Goal: Entertainment & Leisure: Consume media (video, audio)

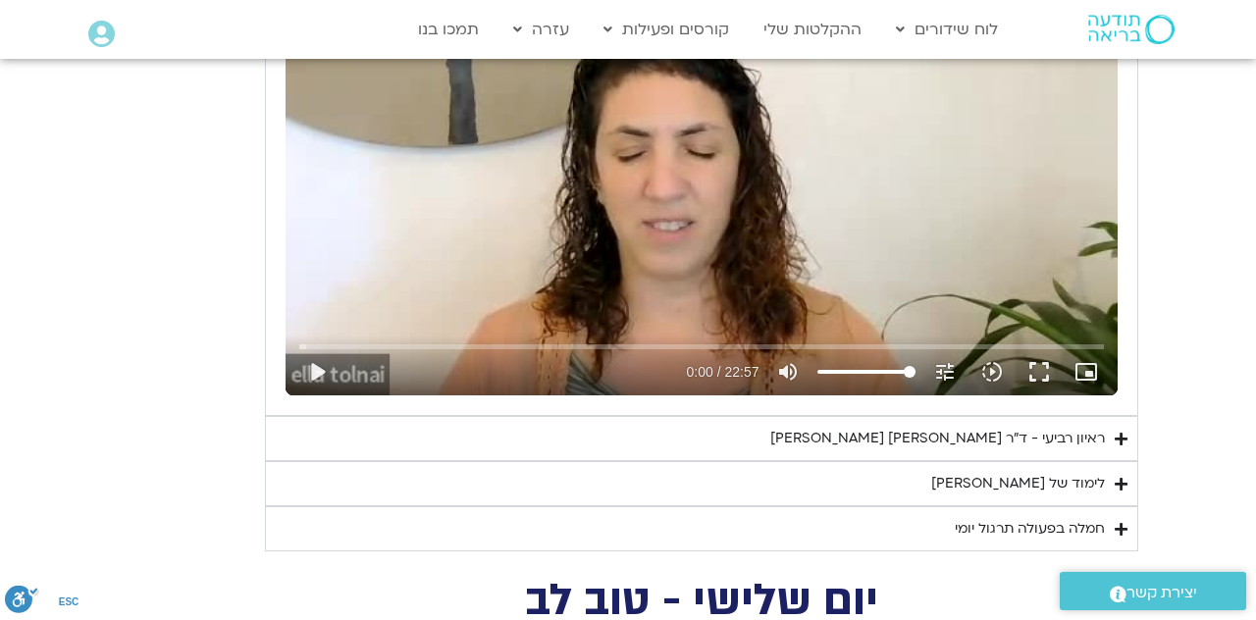
scroll to position [3295, 0]
click at [1038, 427] on div "ראיון רביעי - ד"ר [PERSON_NAME] [PERSON_NAME]" at bounding box center [937, 439] width 335 height 24
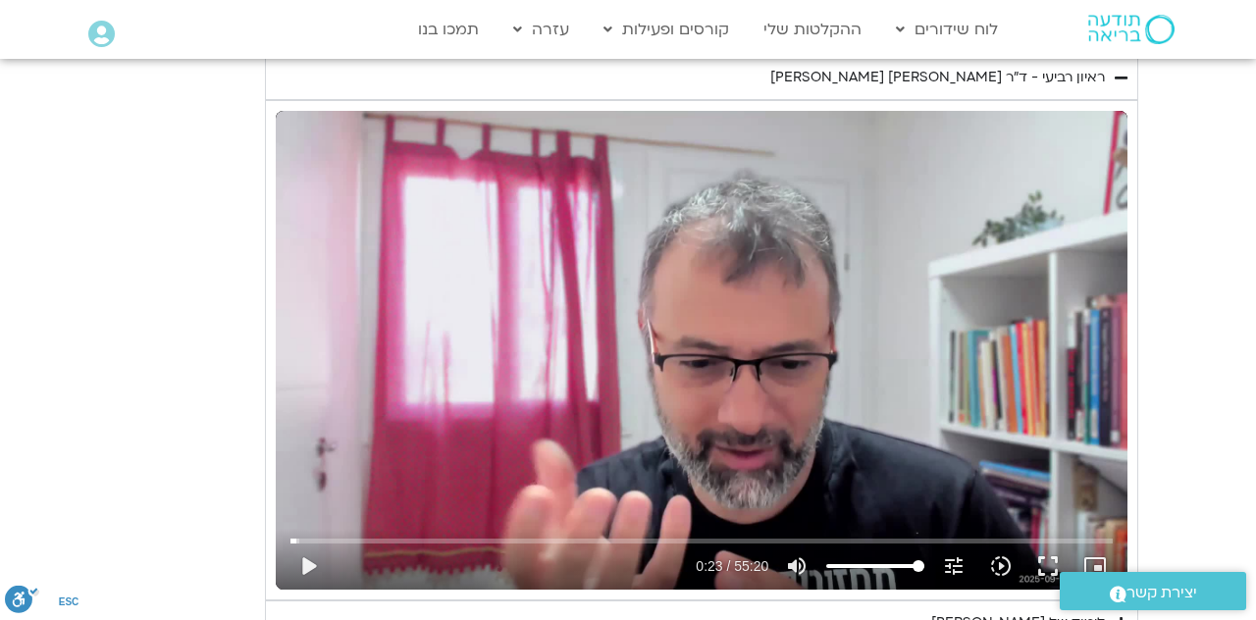
scroll to position [3657, 0]
click at [1055, 558] on button "fullscreen" at bounding box center [1047, 565] width 47 height 47
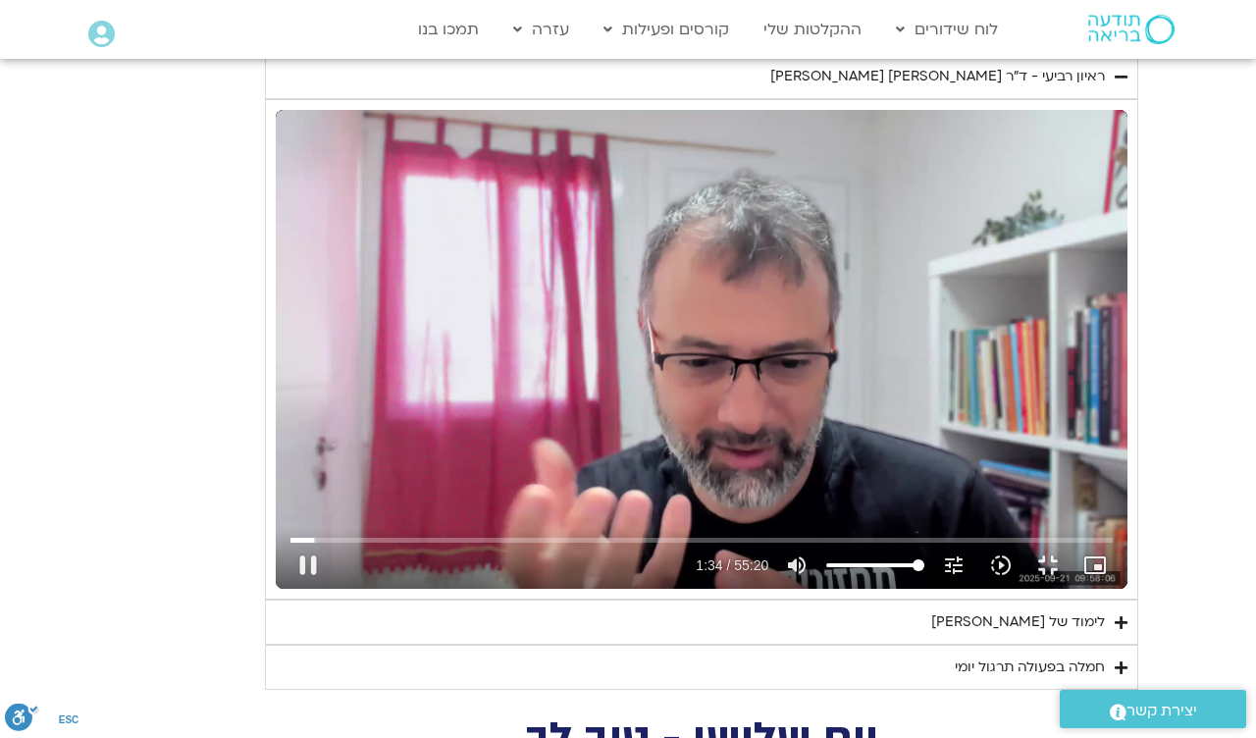
type input "94.515111"
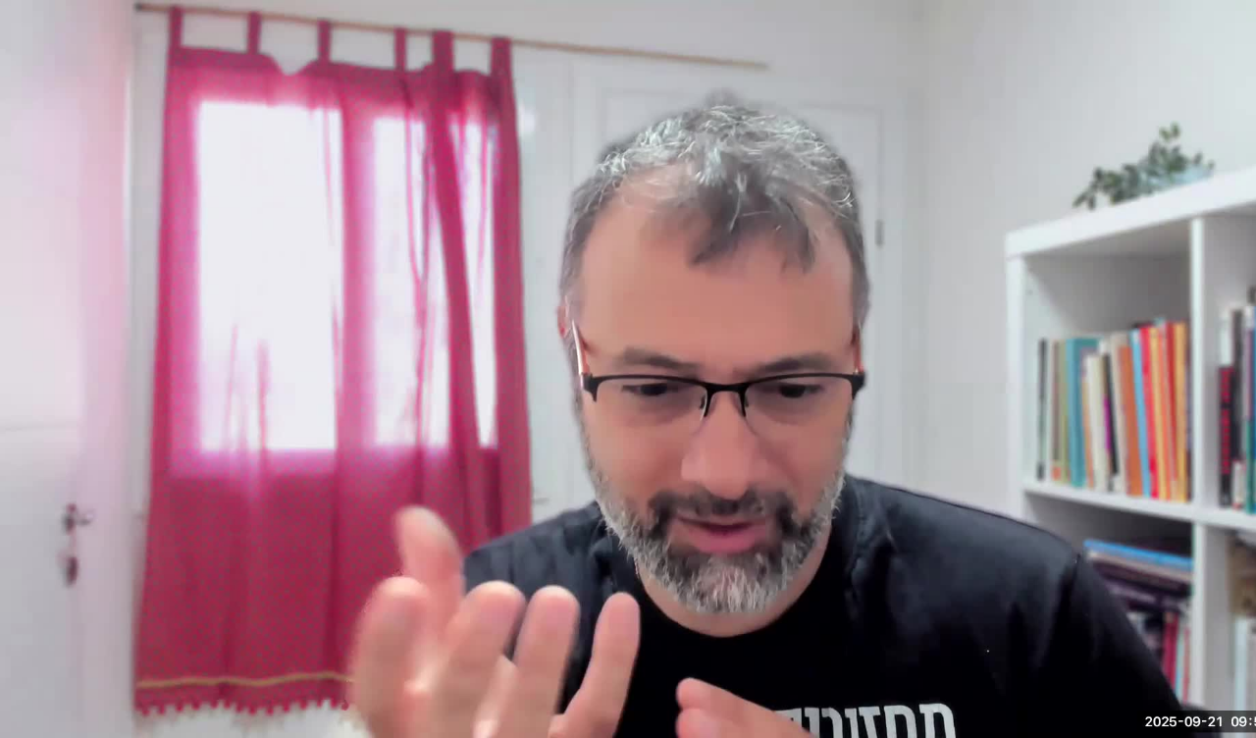
type input "13.441047"
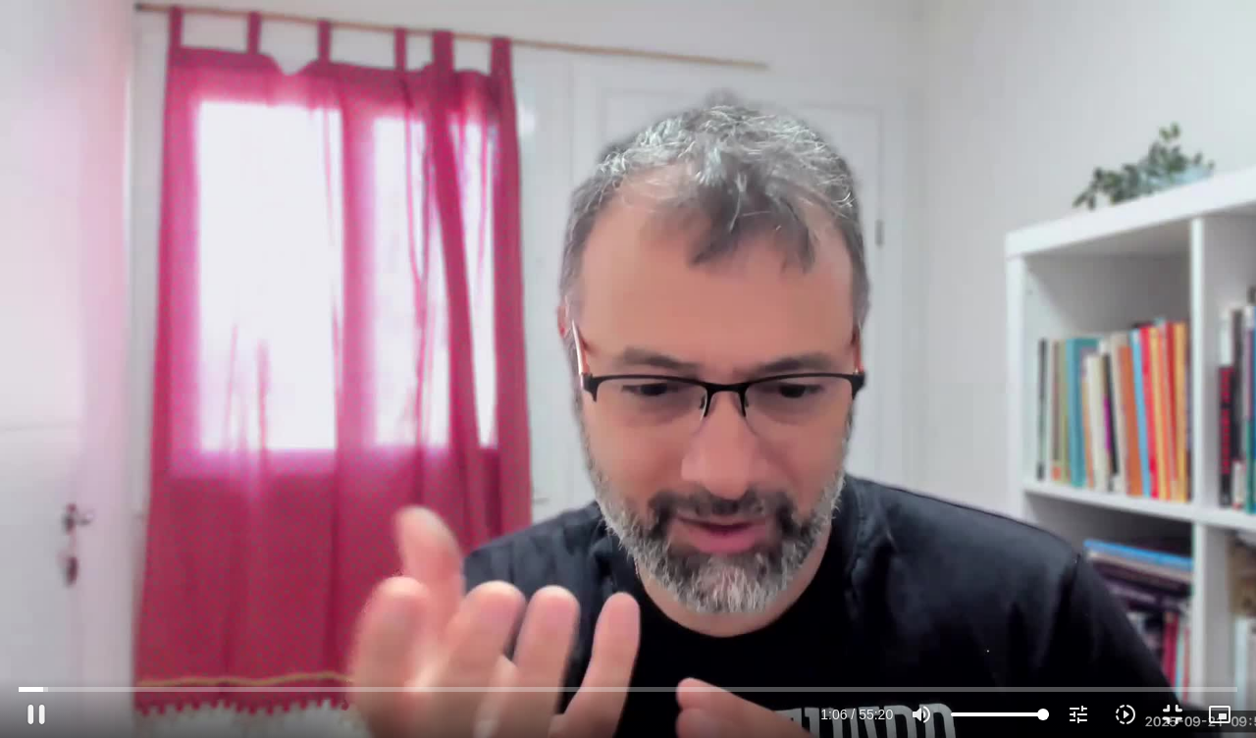
type input "66.718732"
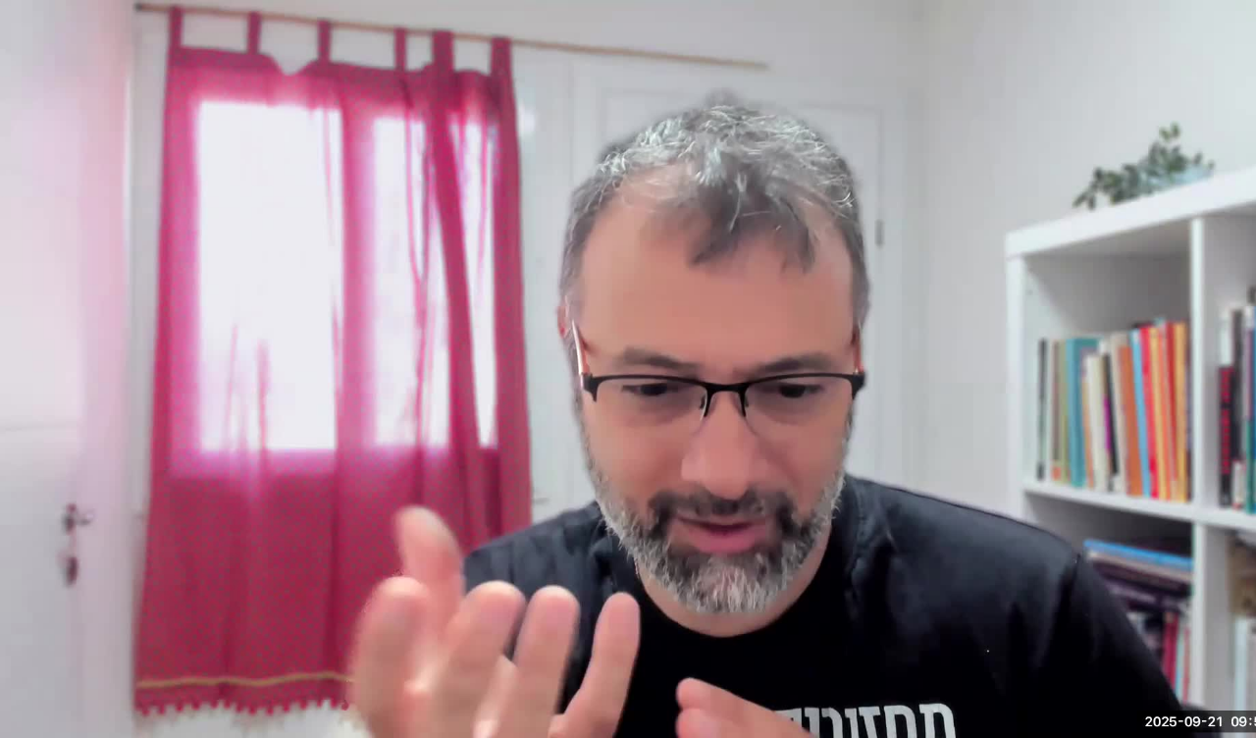
type input "23.389488"
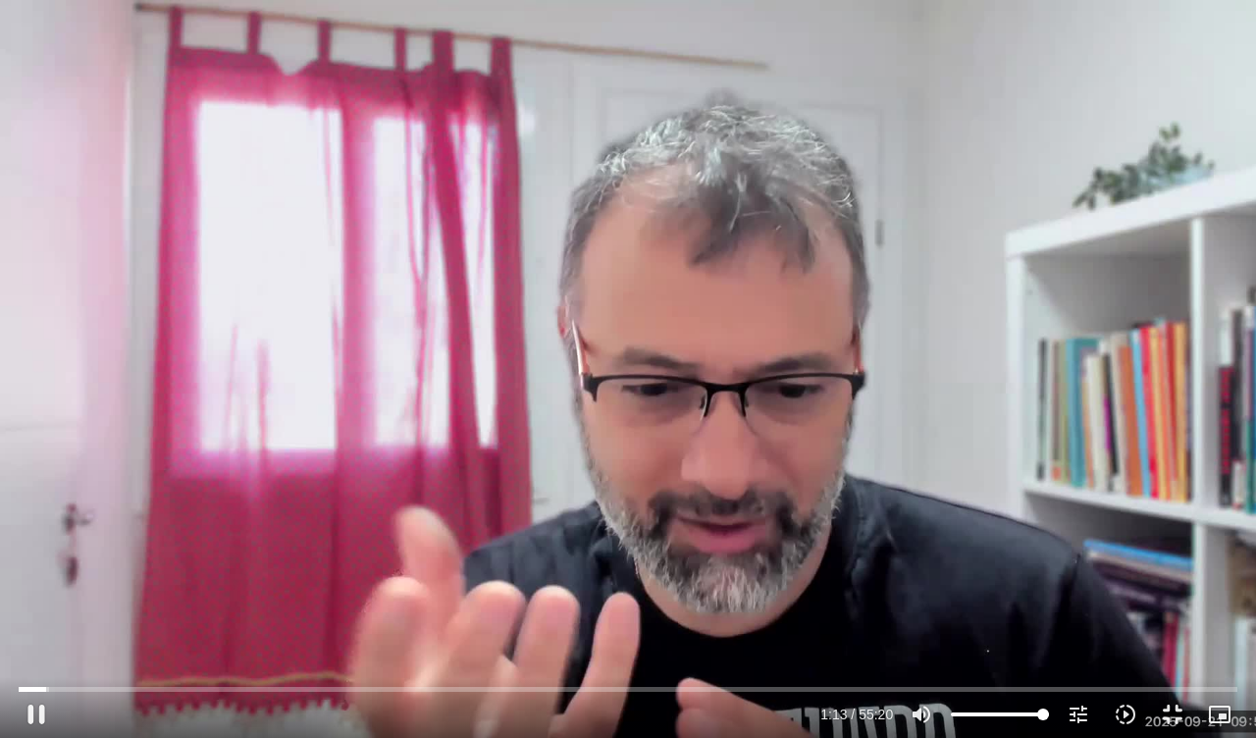
type input "73.972309"
click at [1178, 619] on button "fullscreen_exit" at bounding box center [1172, 714] width 47 height 47
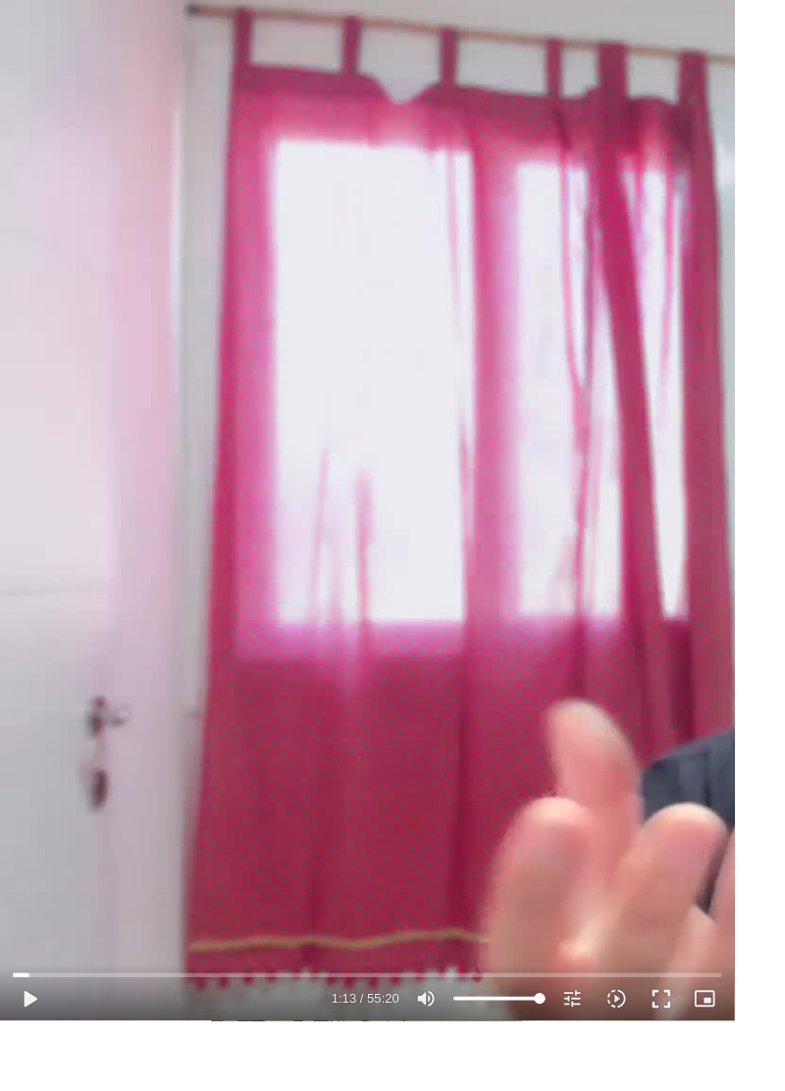
scroll to position [1652, -53]
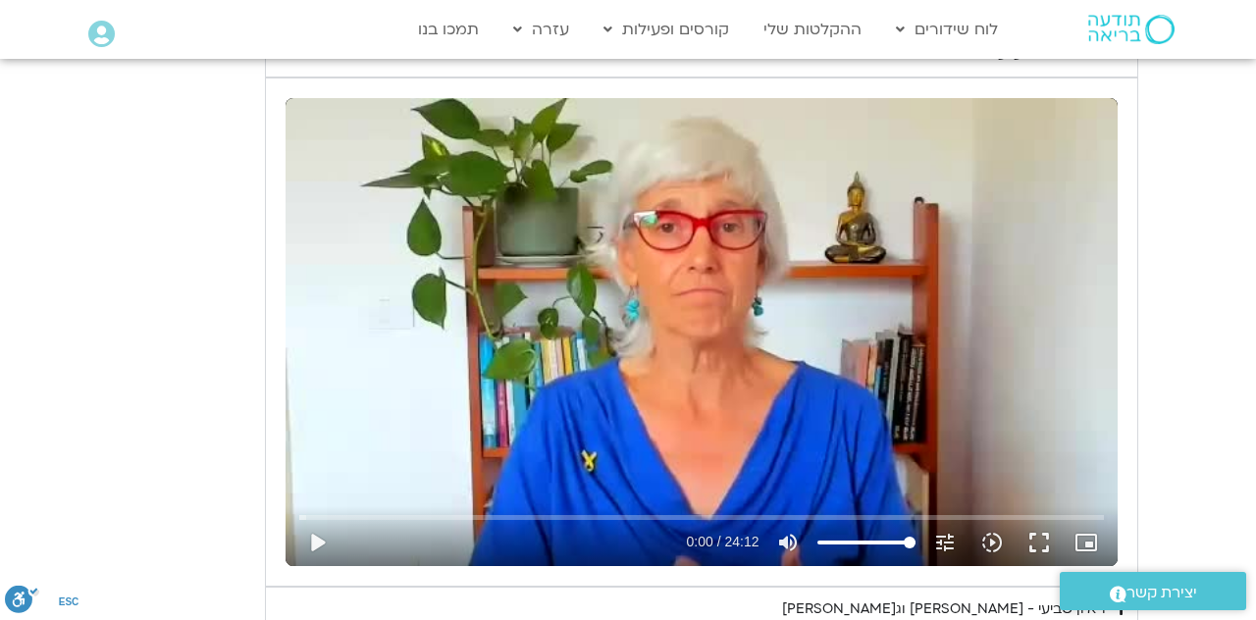
type input "2.181662"
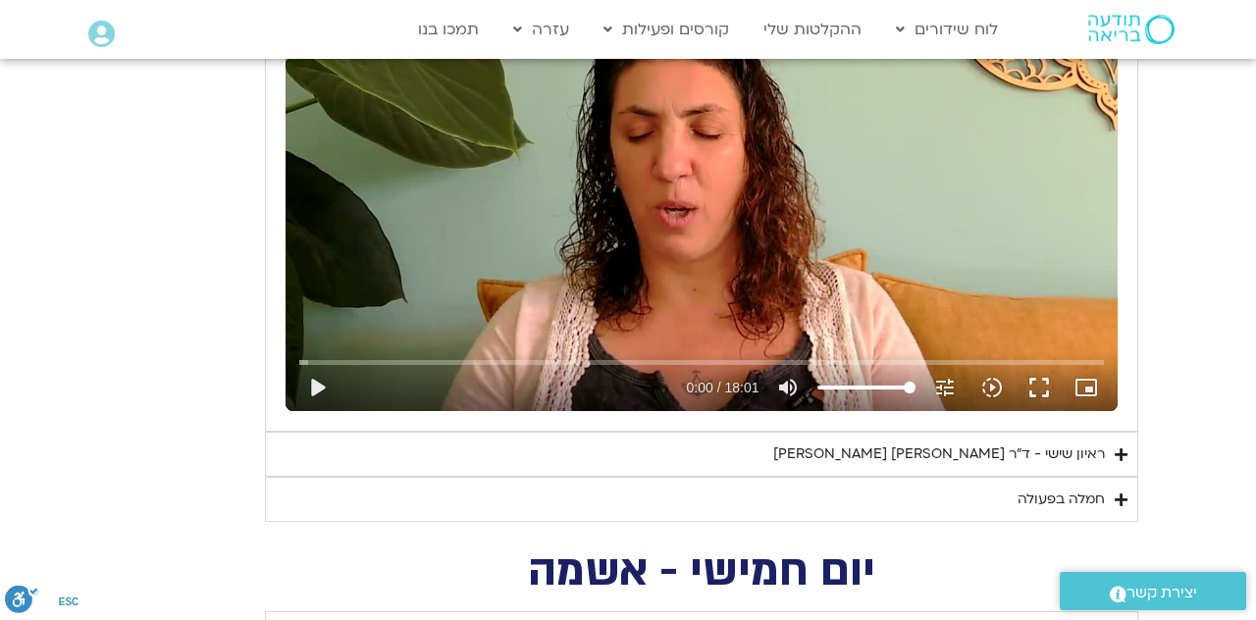
type input "0.018075"
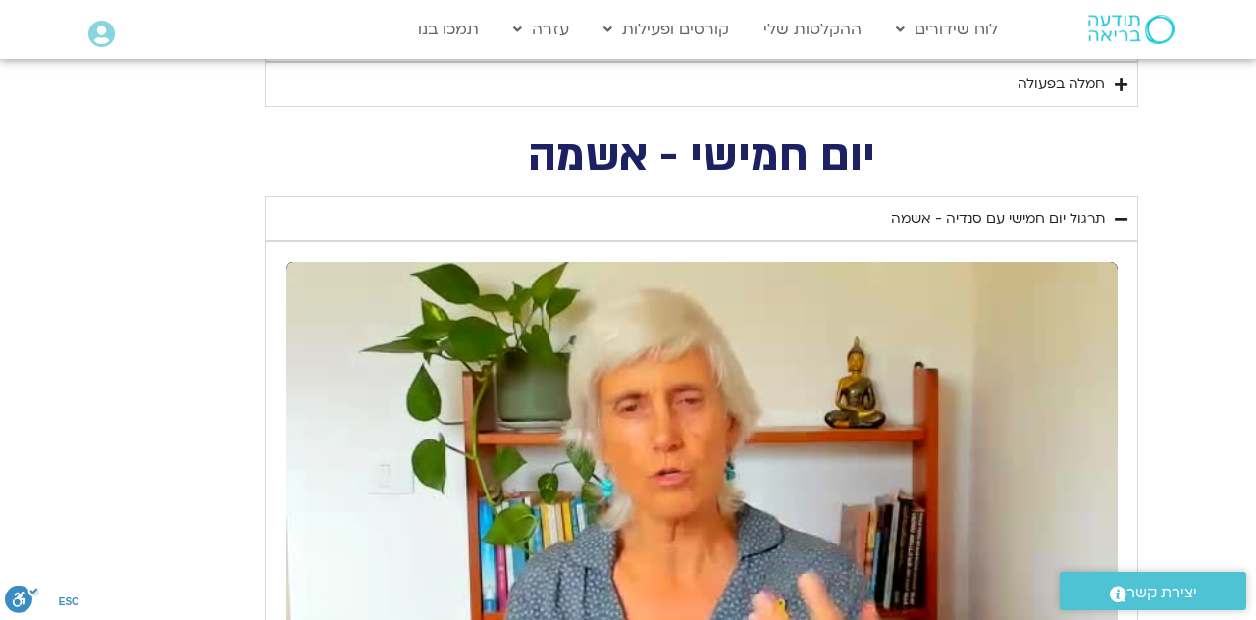
type input "2.456249"
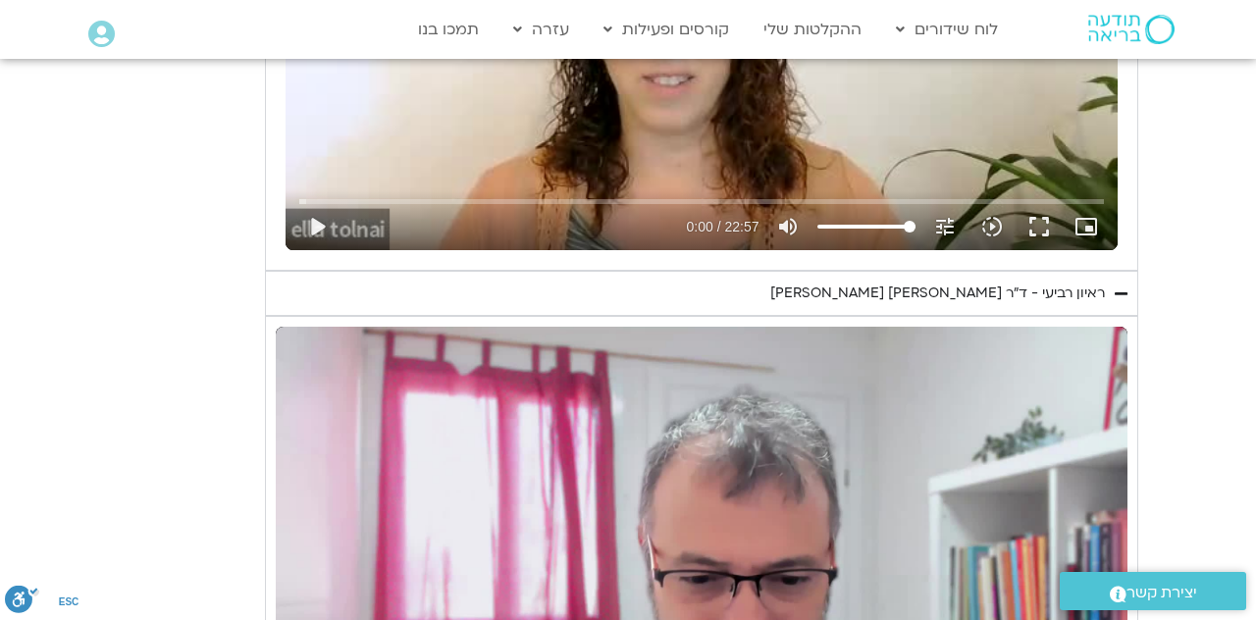
scroll to position [3441, 0]
type input "2.570251"
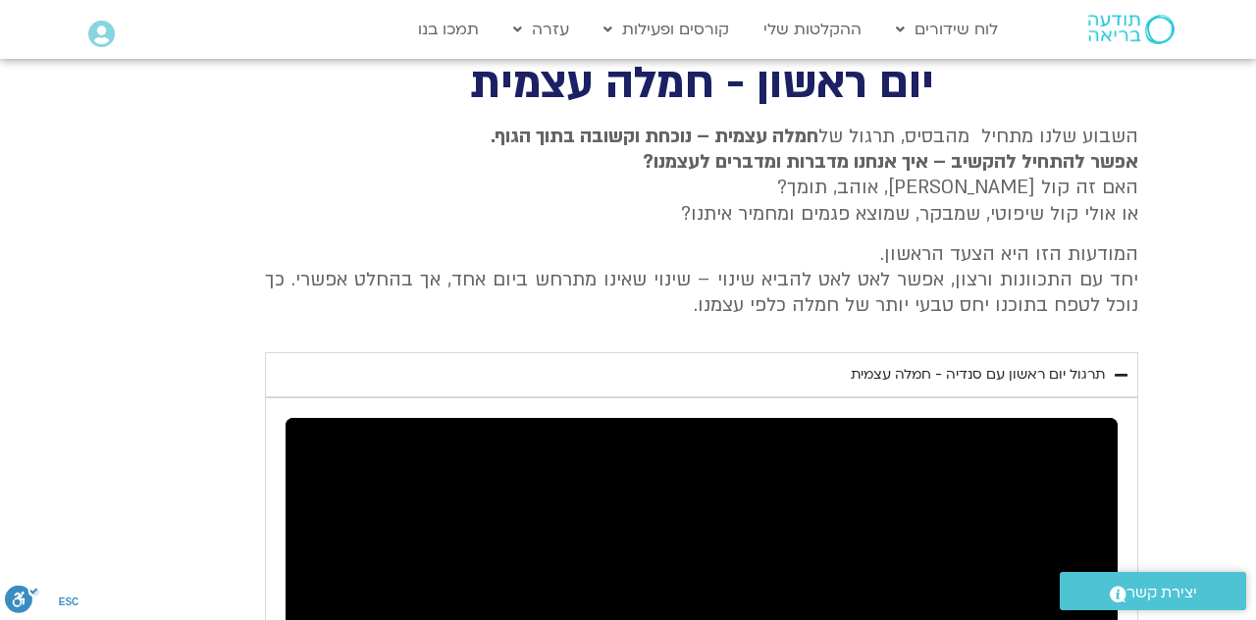
scroll to position [6152, 0]
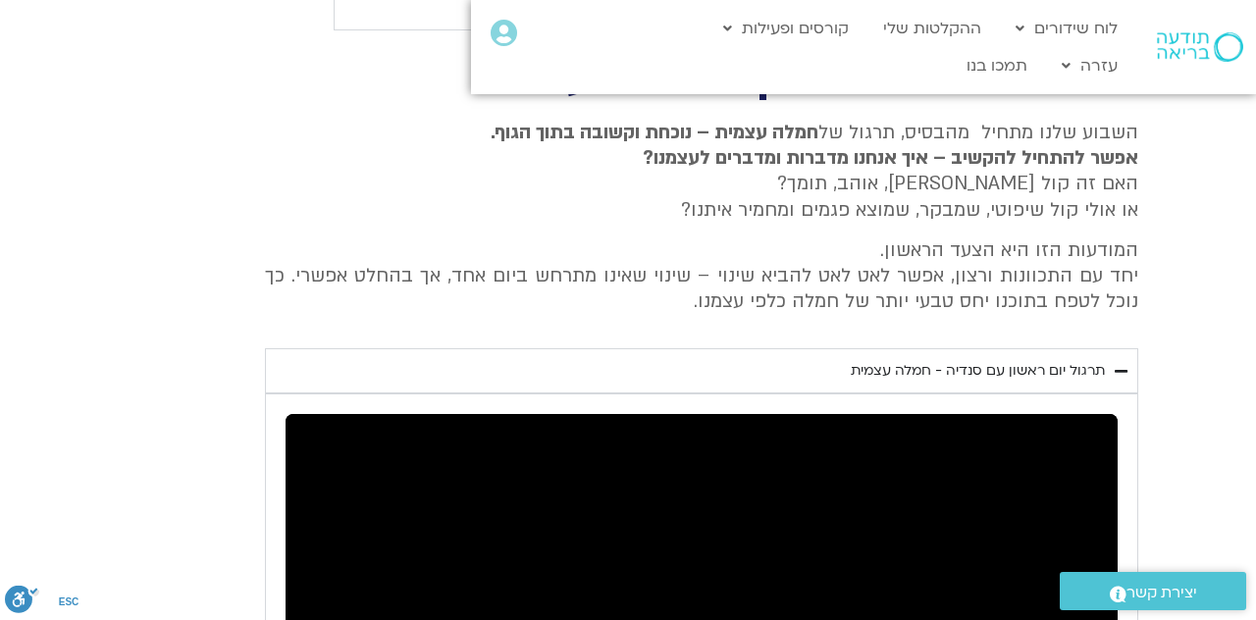
type input "76.566005"
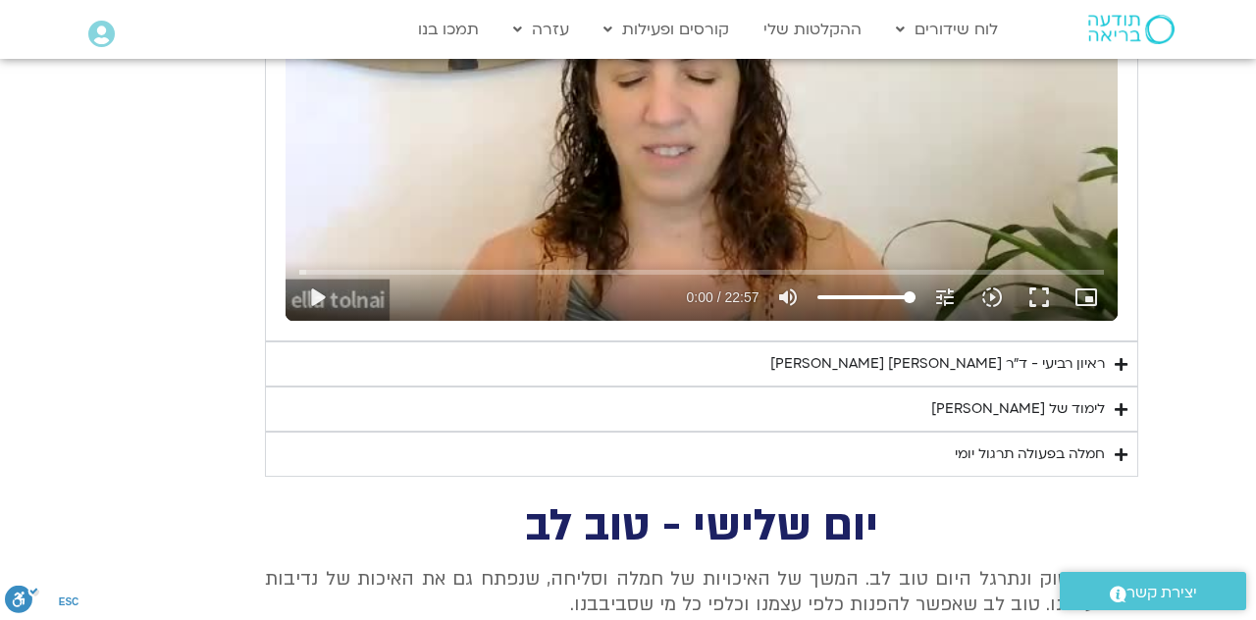
scroll to position [3364, 0]
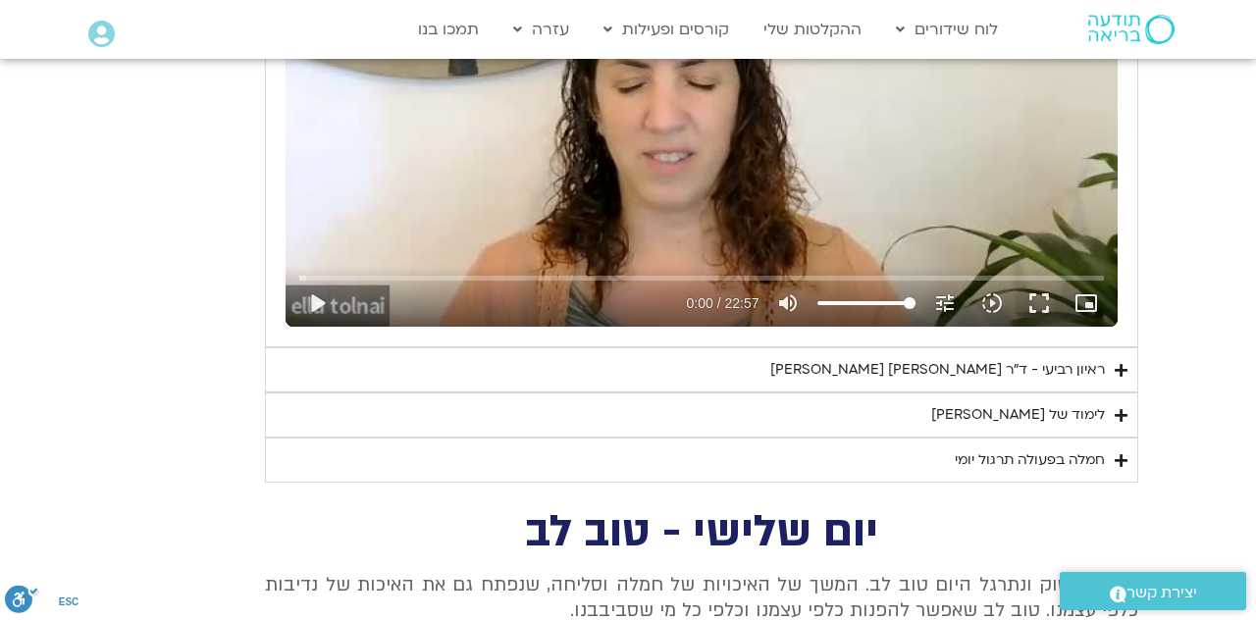
click at [979, 358] on div "ראיון רביעי - ד"ר [PERSON_NAME] [PERSON_NAME]" at bounding box center [937, 370] width 335 height 24
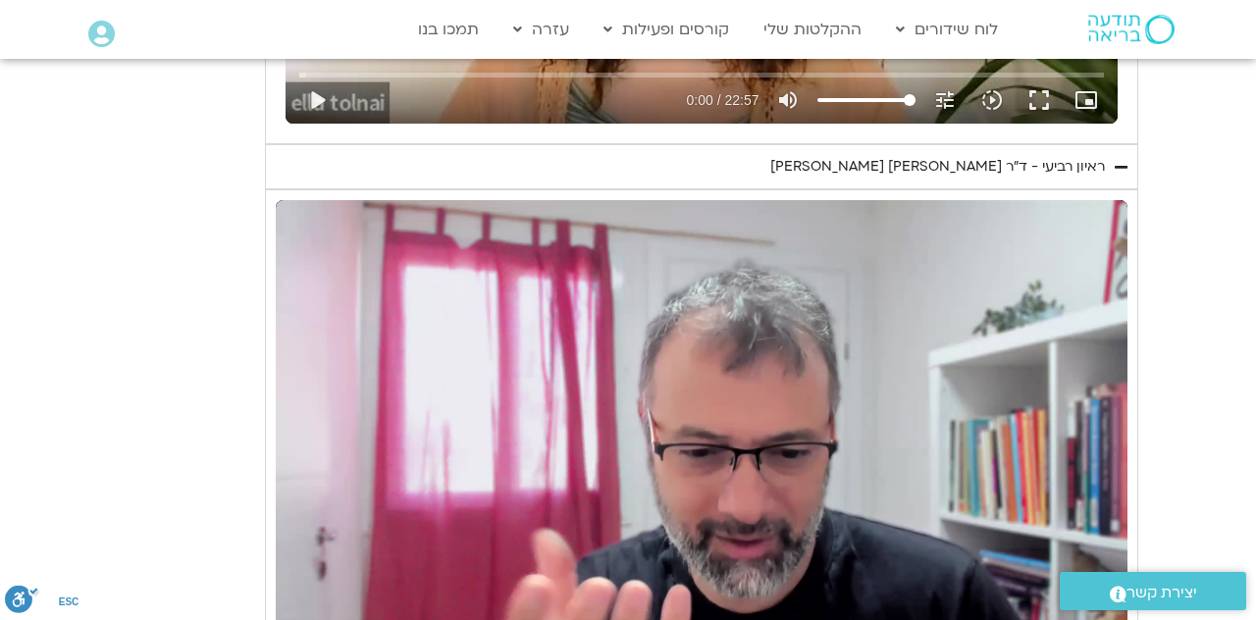
scroll to position [3569, 0]
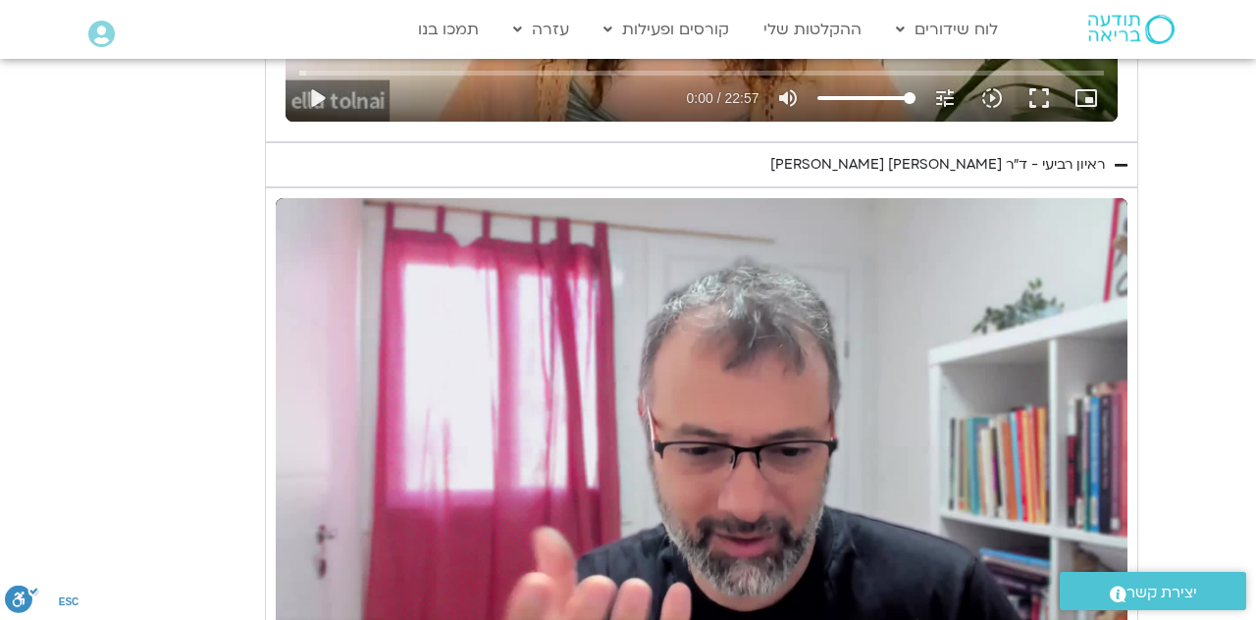
type input "2.485833"
type input "4.864408"
type input "40.708458"
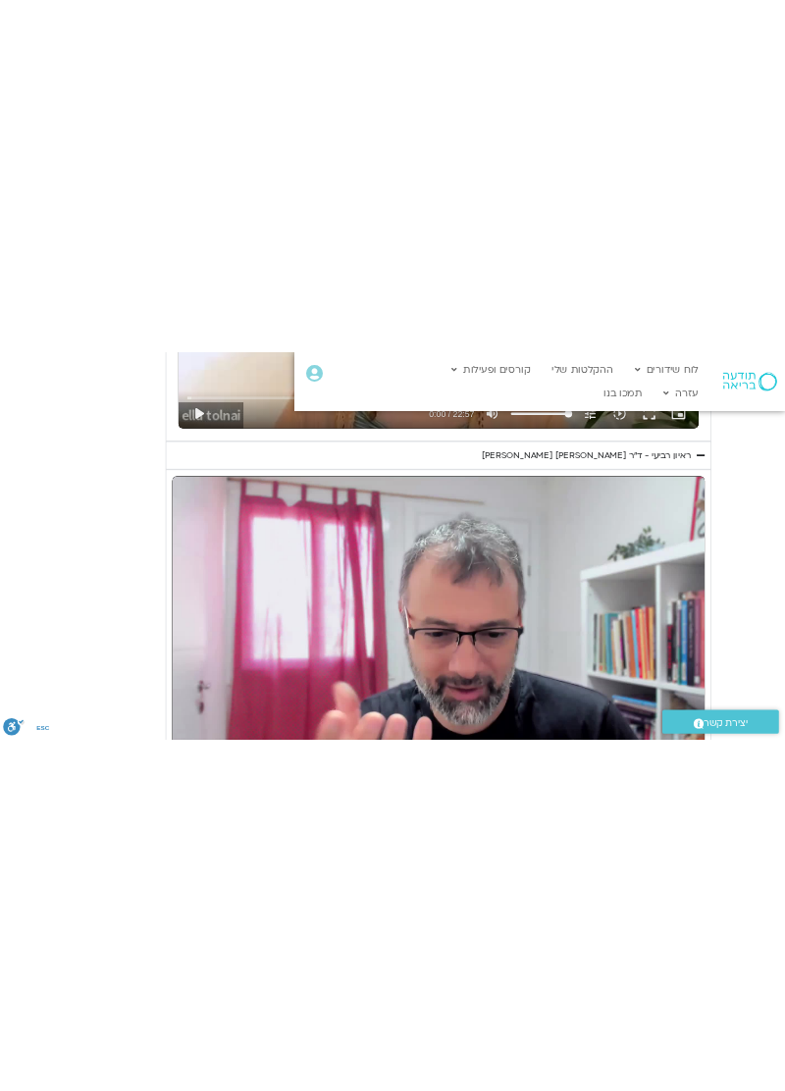
scroll to position [3569, -53]
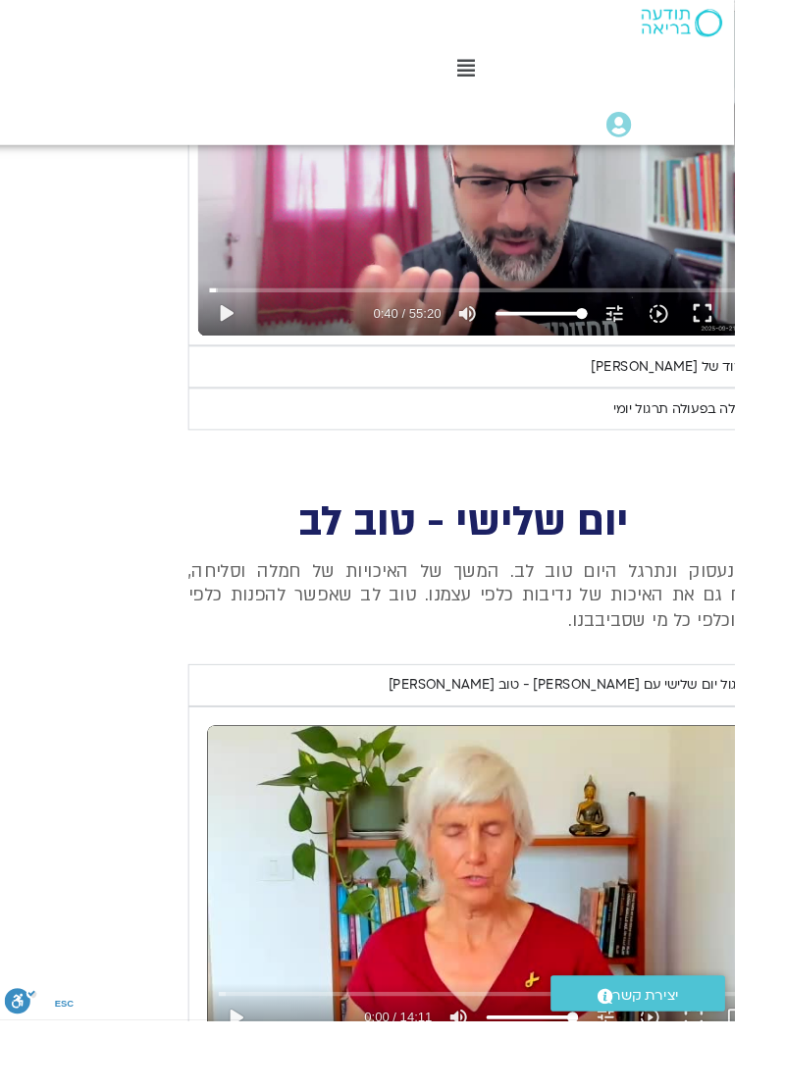
type input "15.277704"
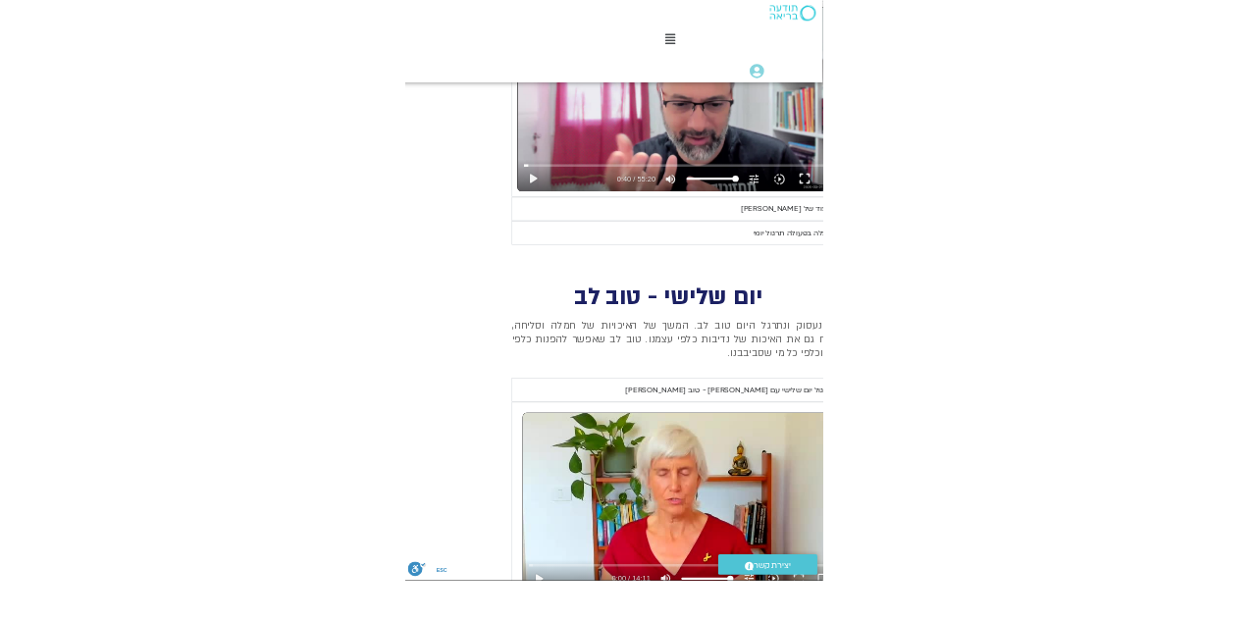
scroll to position [3569, 0]
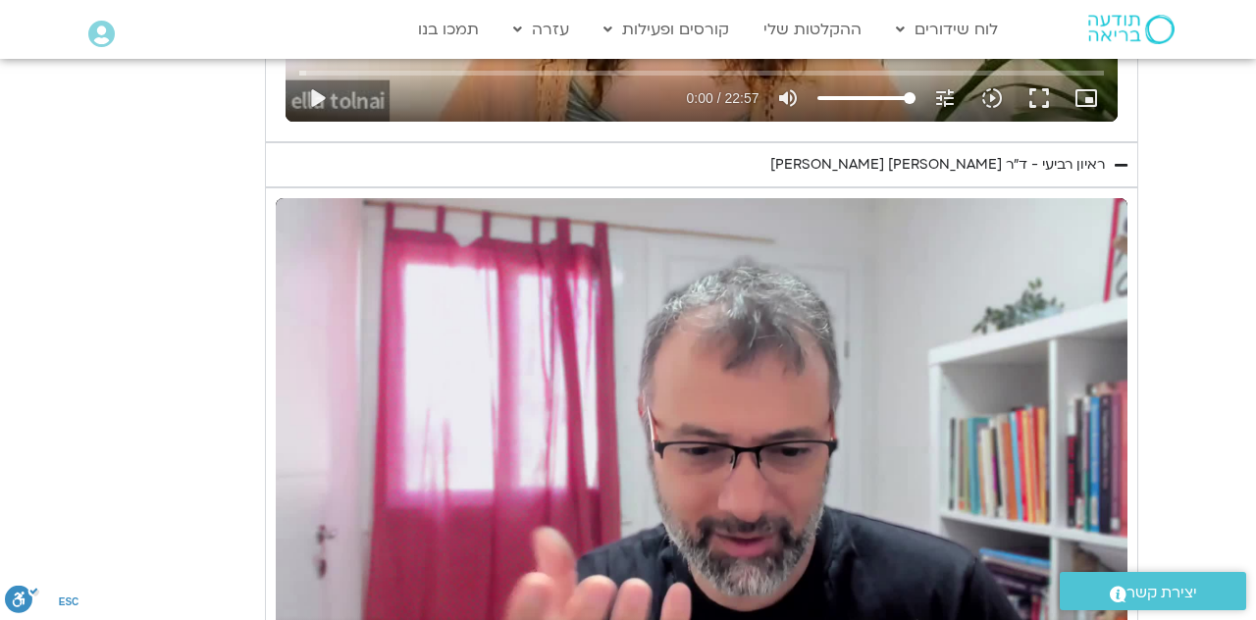
click at [1135, 573] on div "נא להזין כתובת אימייל כדי לצפות בסרטון. אני מאשר/ת קבלת מידע למייל ולנייד צפייה…" at bounding box center [701, 437] width 873 height 500
type input "43.550177"
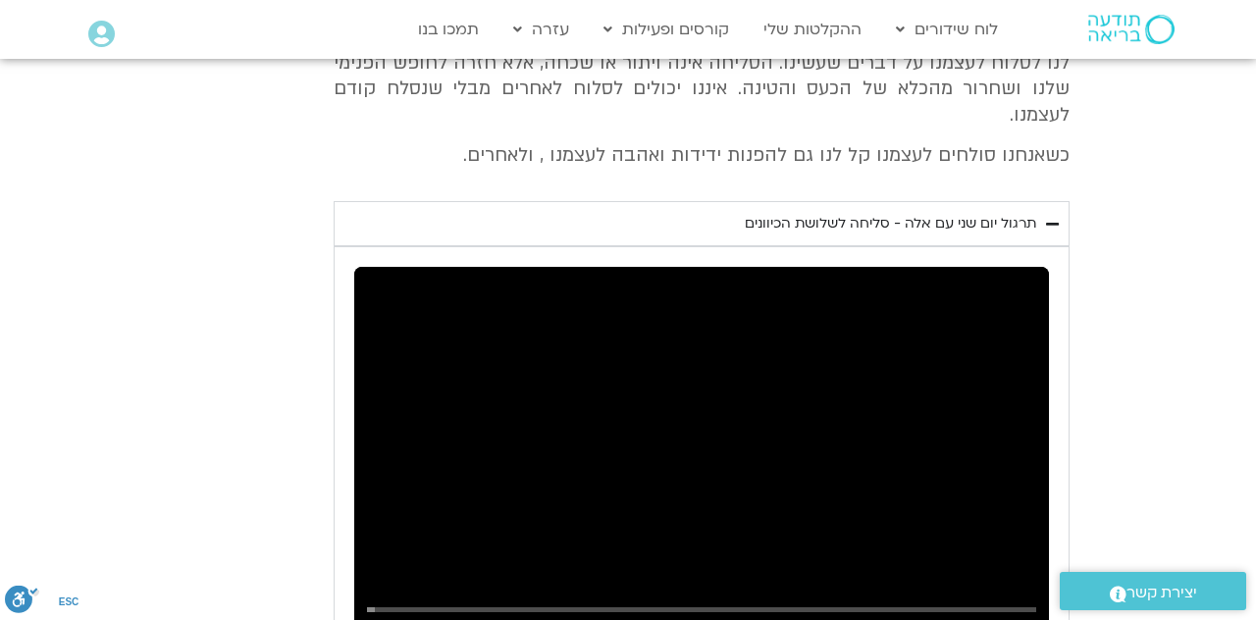
type input "2.592737"
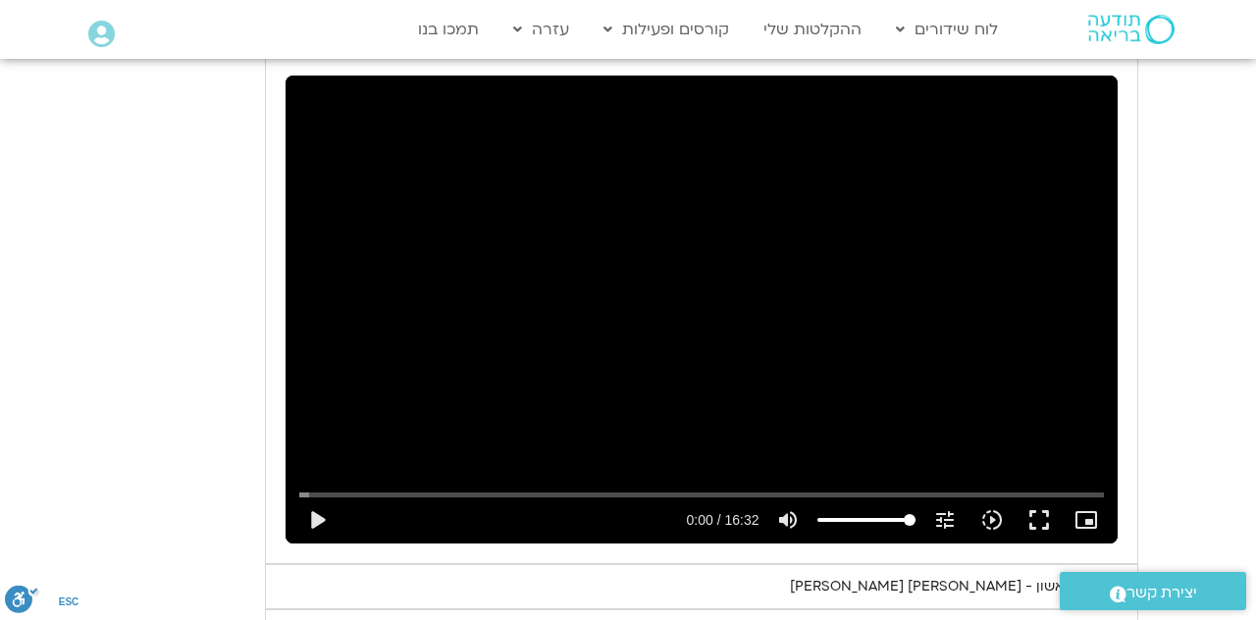
scroll to position [6523, 0]
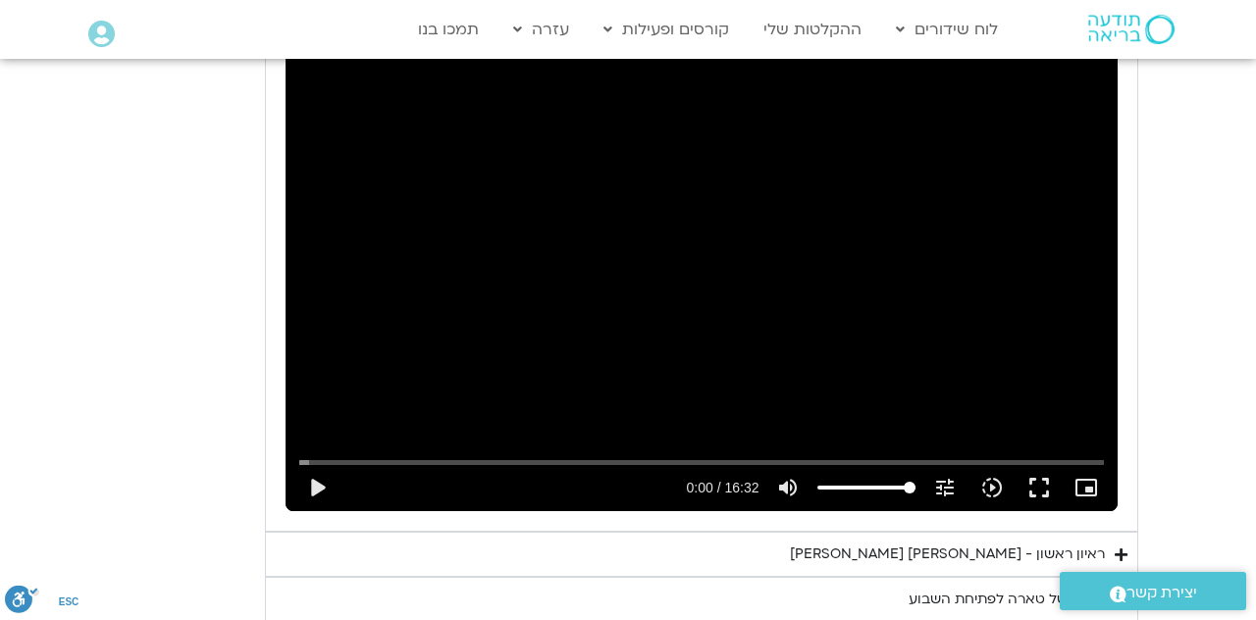
click at [939, 543] on div "ראיון ראשון - [PERSON_NAME] [PERSON_NAME]" at bounding box center [947, 555] width 315 height 24
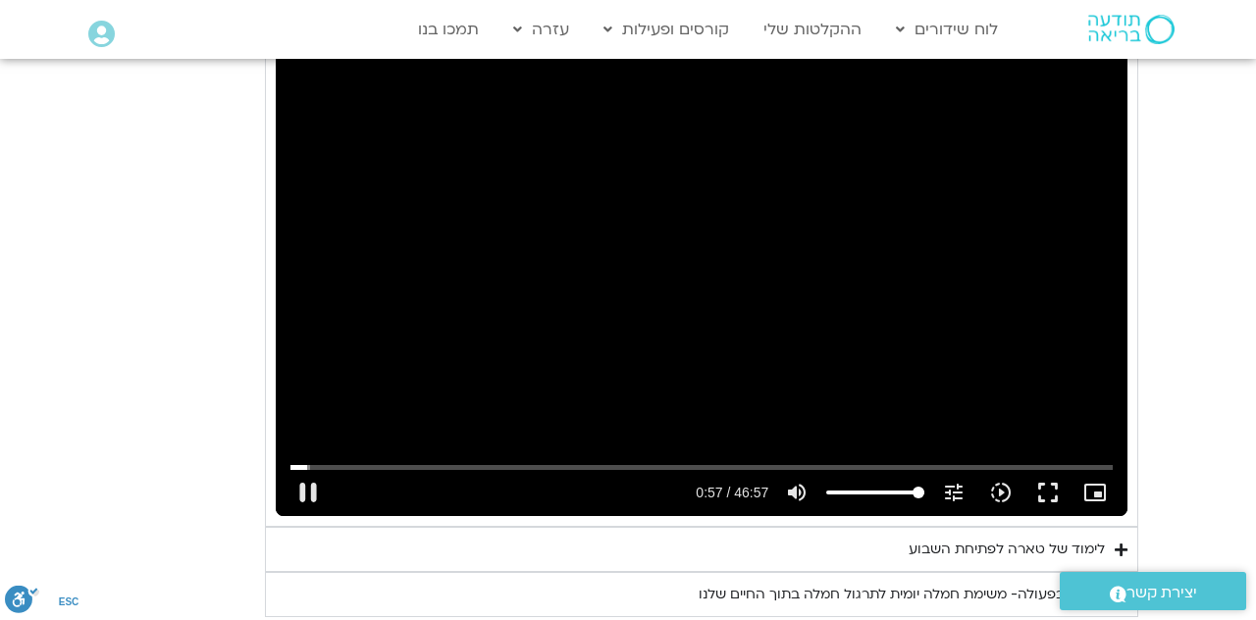
scroll to position [7075, 0]
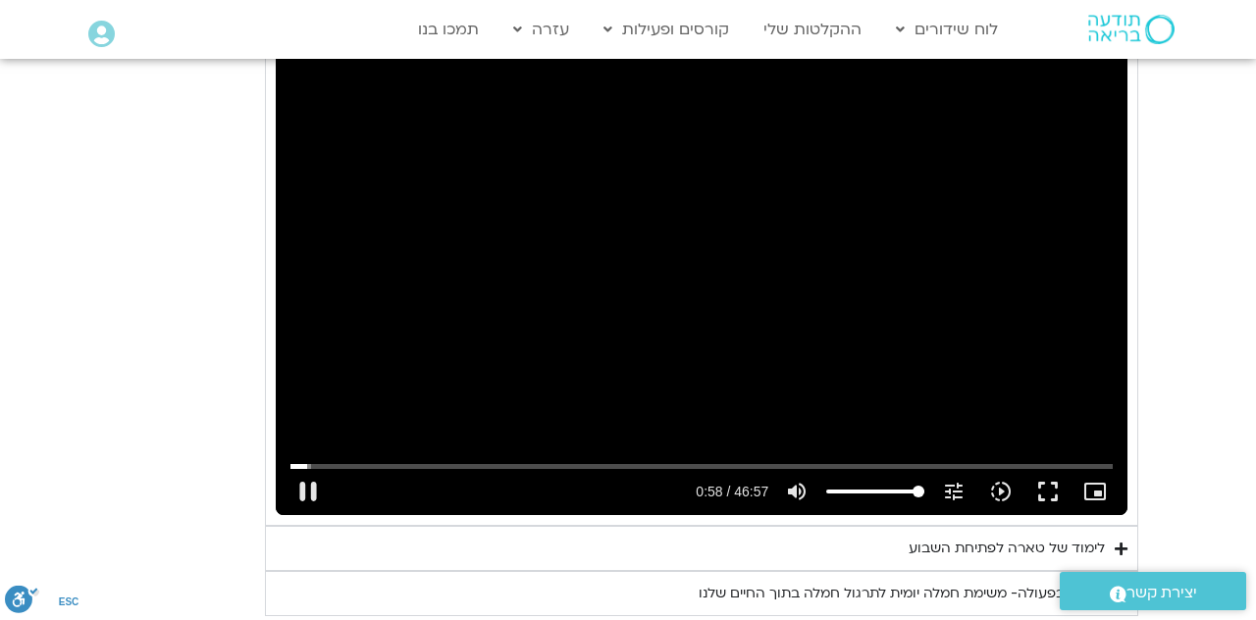
click at [312, 468] on button "pause" at bounding box center [308, 491] width 47 height 47
type input "59.192054"
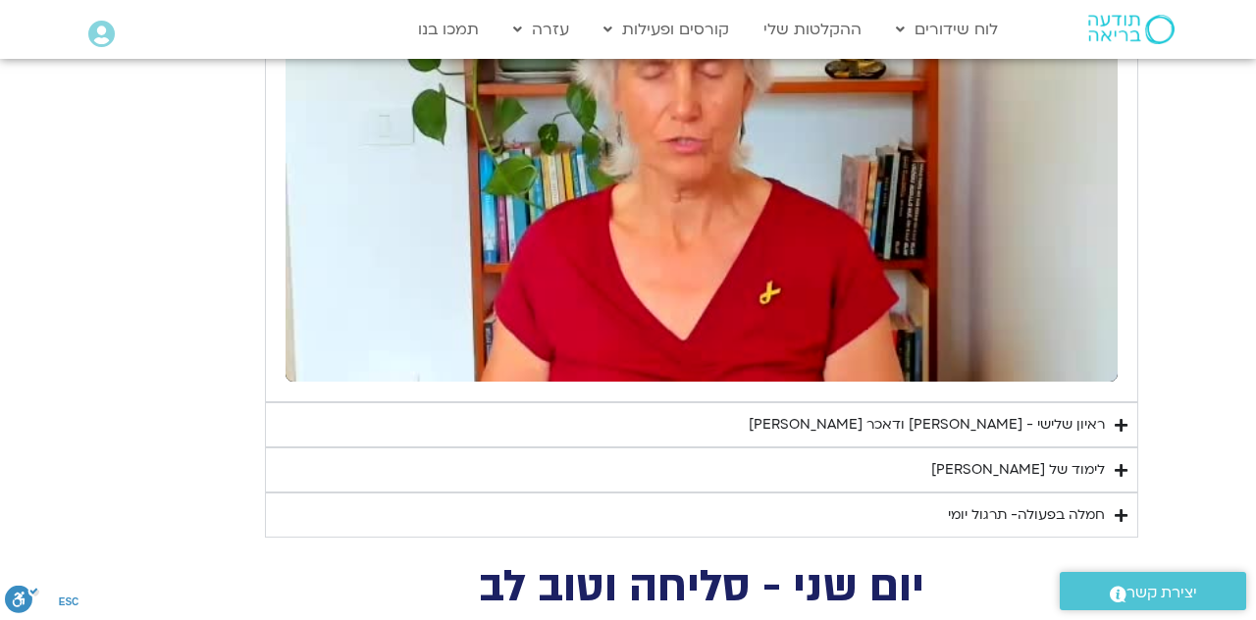
scroll to position [4672, 0]
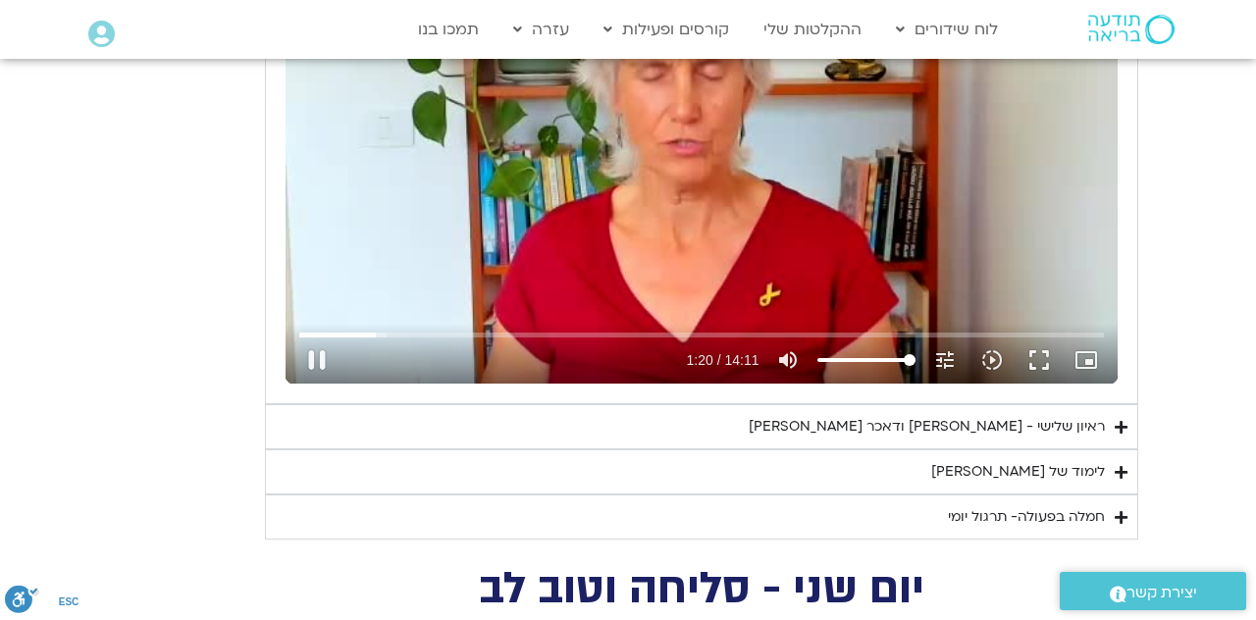
click at [328, 356] on button "pause" at bounding box center [316, 360] width 47 height 47
type input "80.744298"
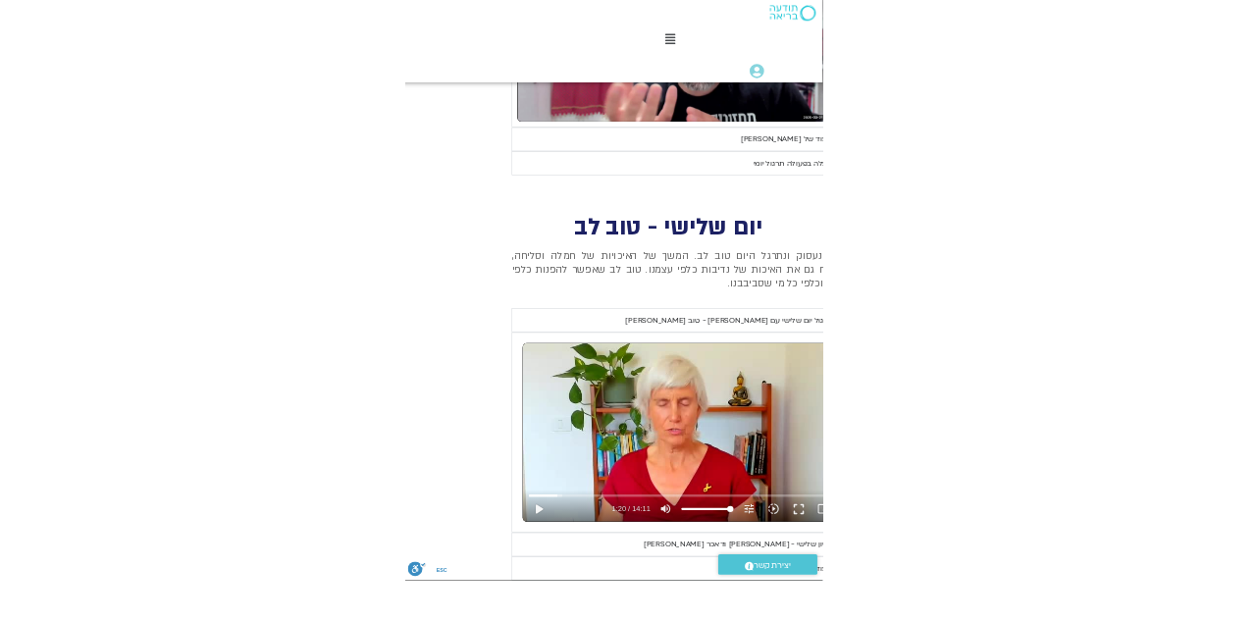
scroll to position [3699, 0]
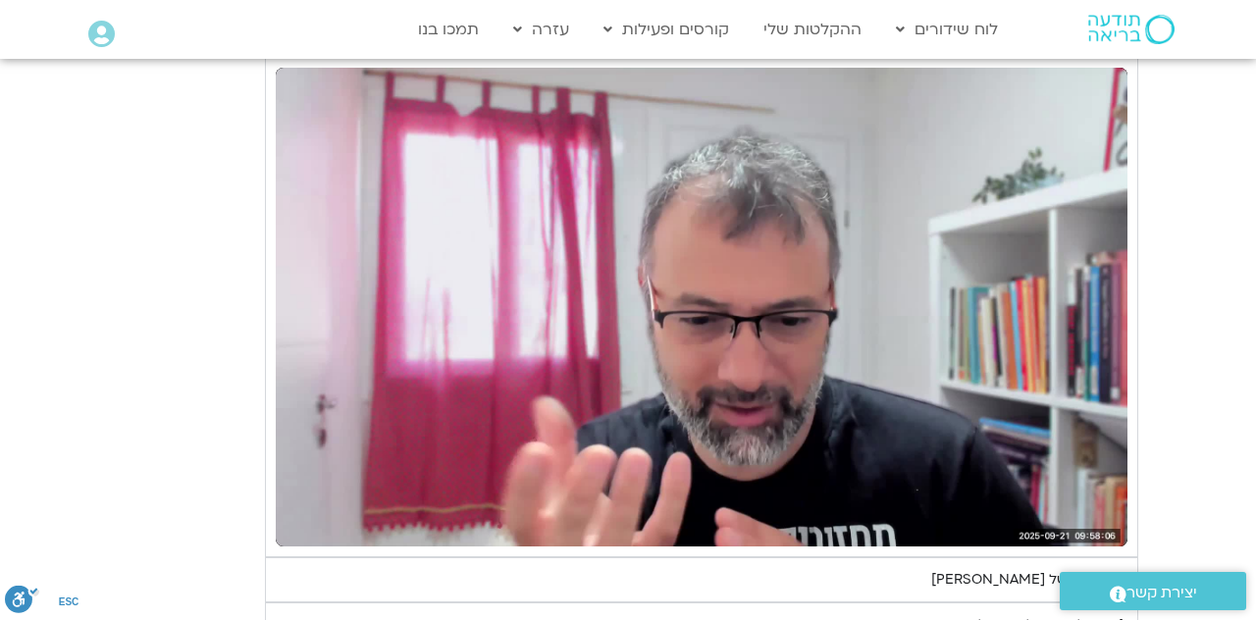
click at [1166, 338] on section "יום רביעי - פחד השבוע שלנו מתחיל מהבסיס, תרגול של חמלה עצמית – נוכחת וקשובה בתו…" at bounding box center [628, 23] width 1256 height 1250
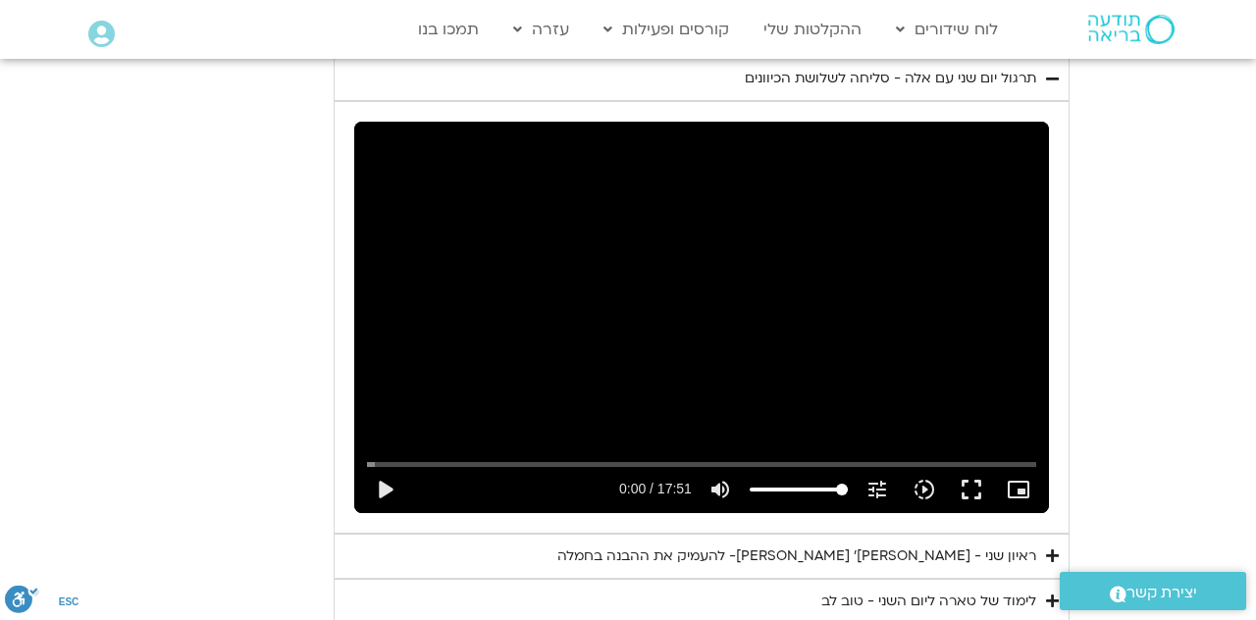
scroll to position [5534, 0]
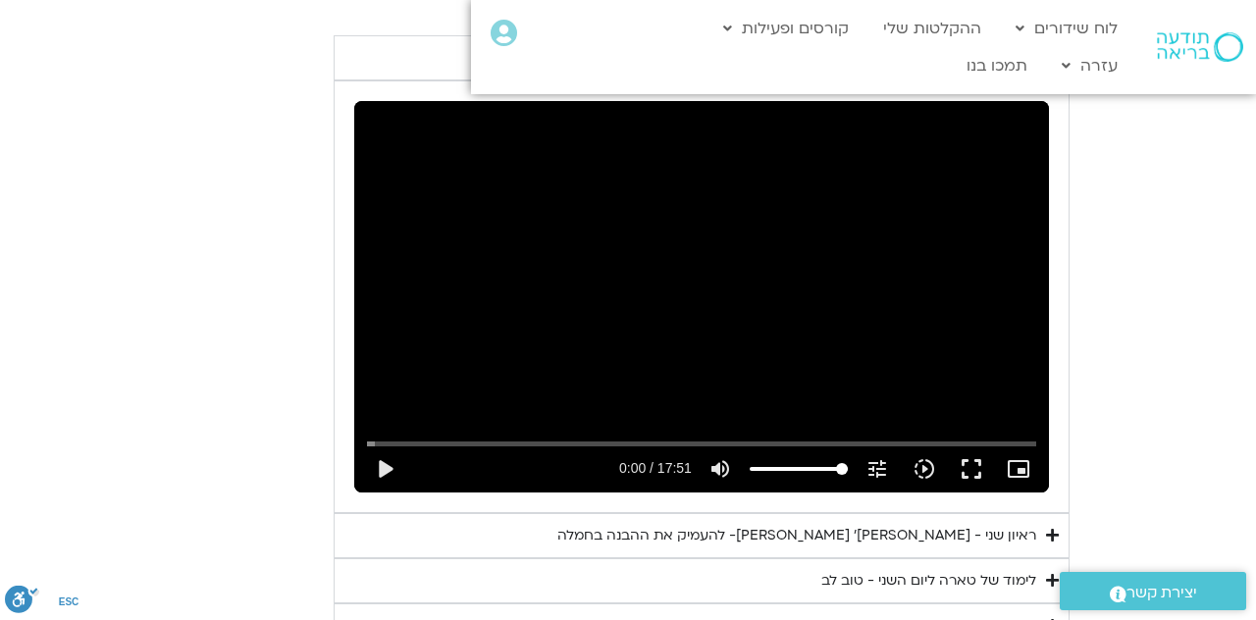
type input "82.226259"
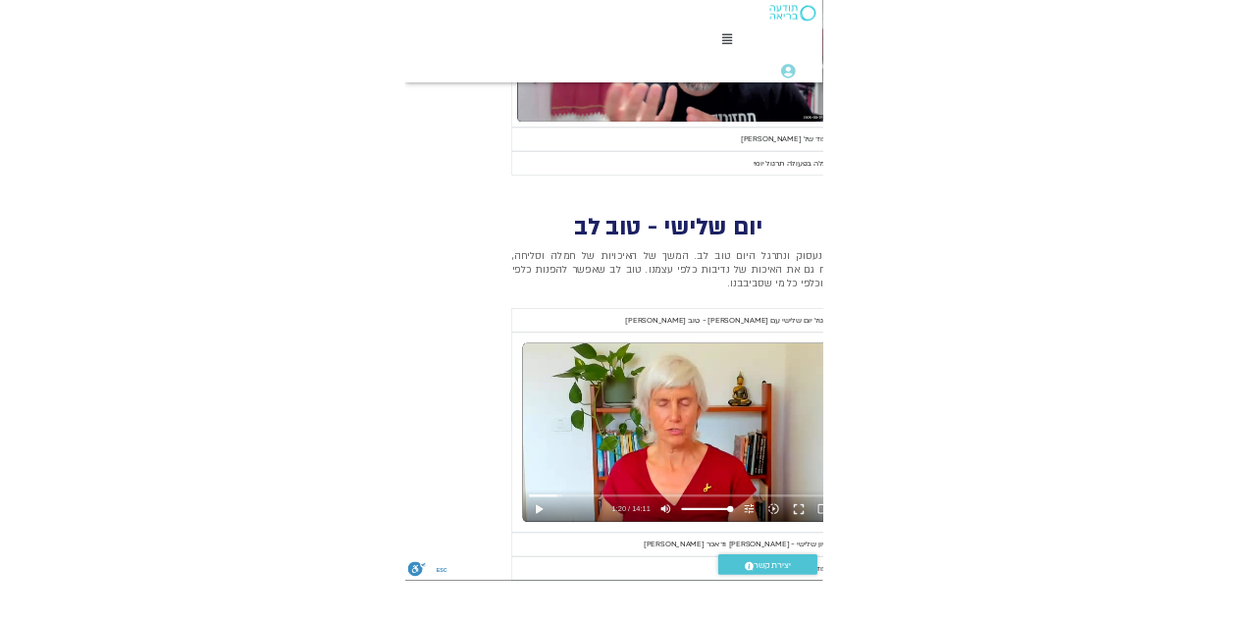
scroll to position [3699, 0]
